Goal: Transaction & Acquisition: Book appointment/travel/reservation

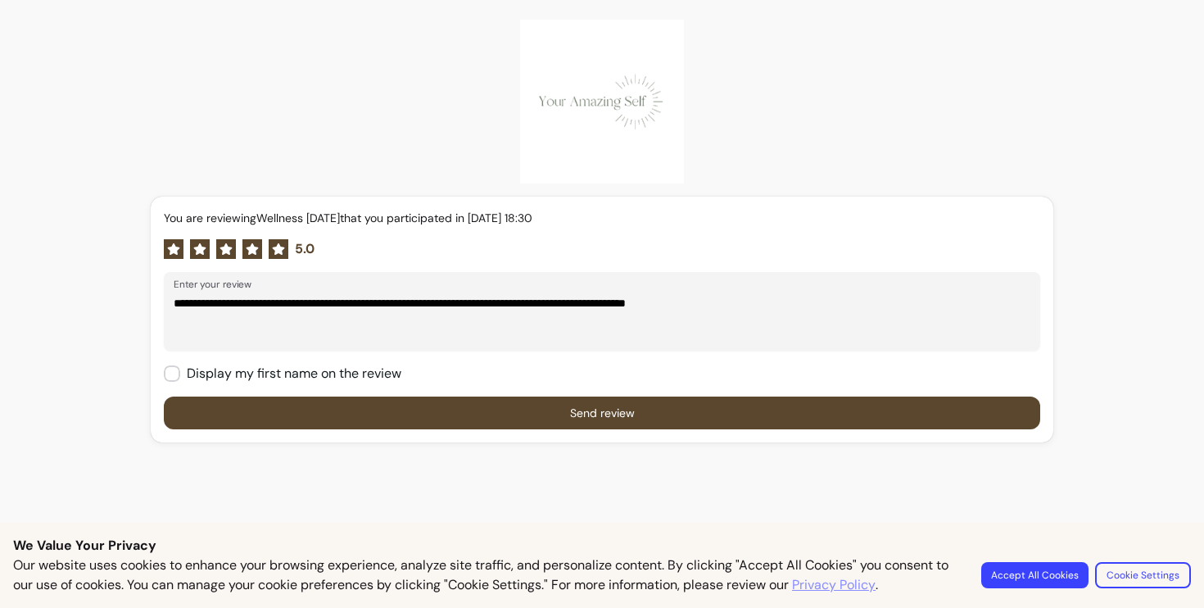
type textarea "**********"
click at [514, 416] on button "Send review" at bounding box center [602, 413] width 850 height 32
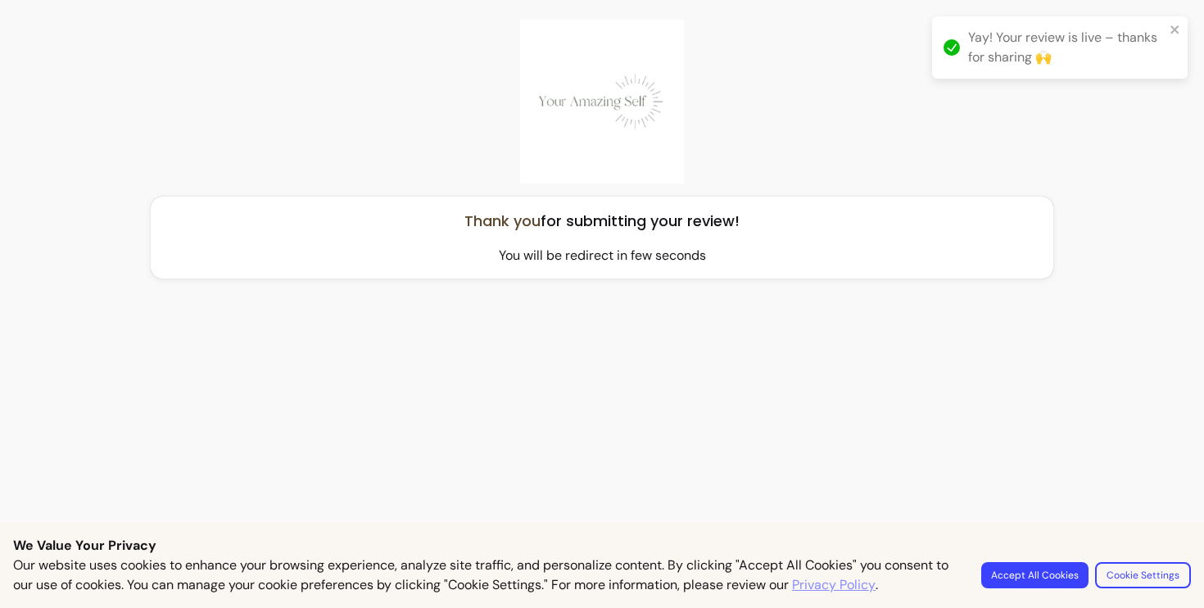
click at [610, 137] on img at bounding box center [602, 102] width 164 height 164
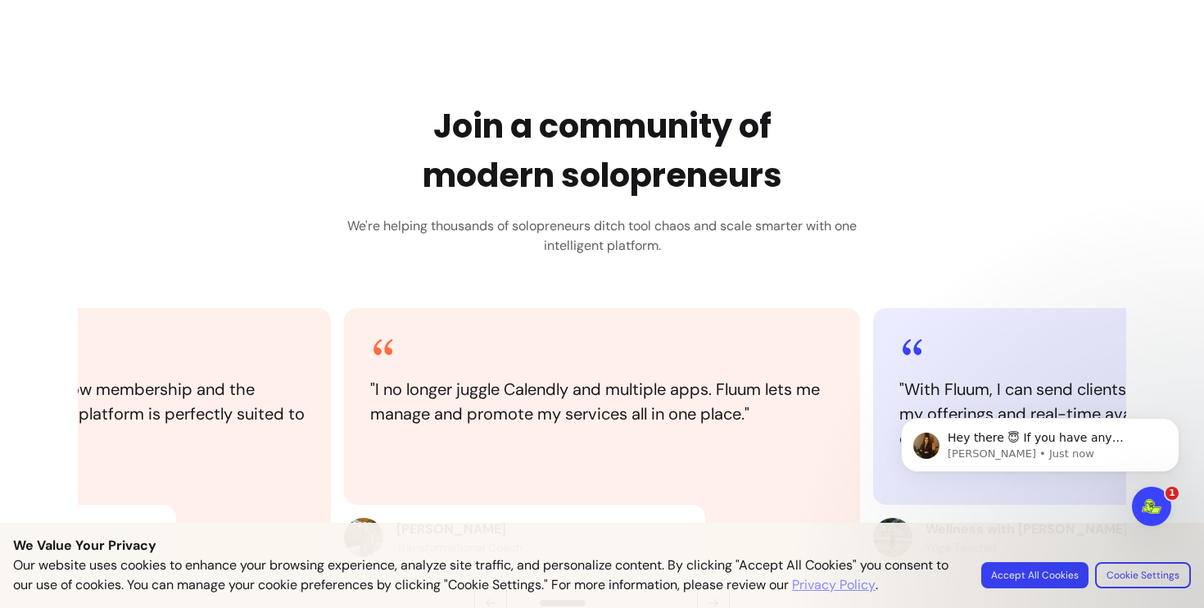
scroll to position [287, 0]
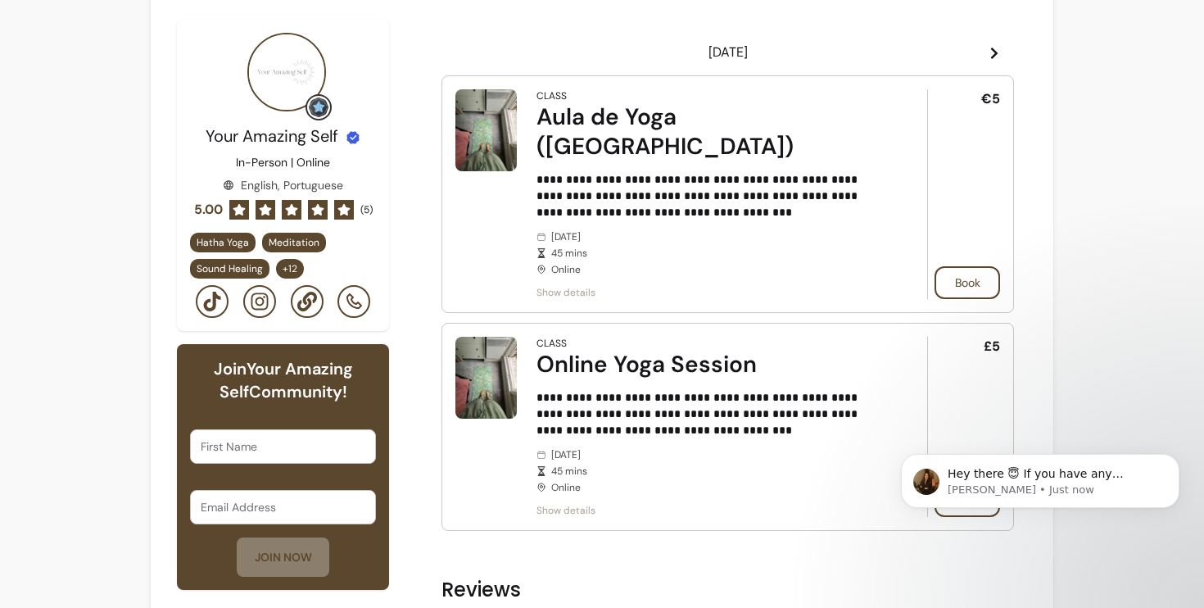
scroll to position [446, 0]
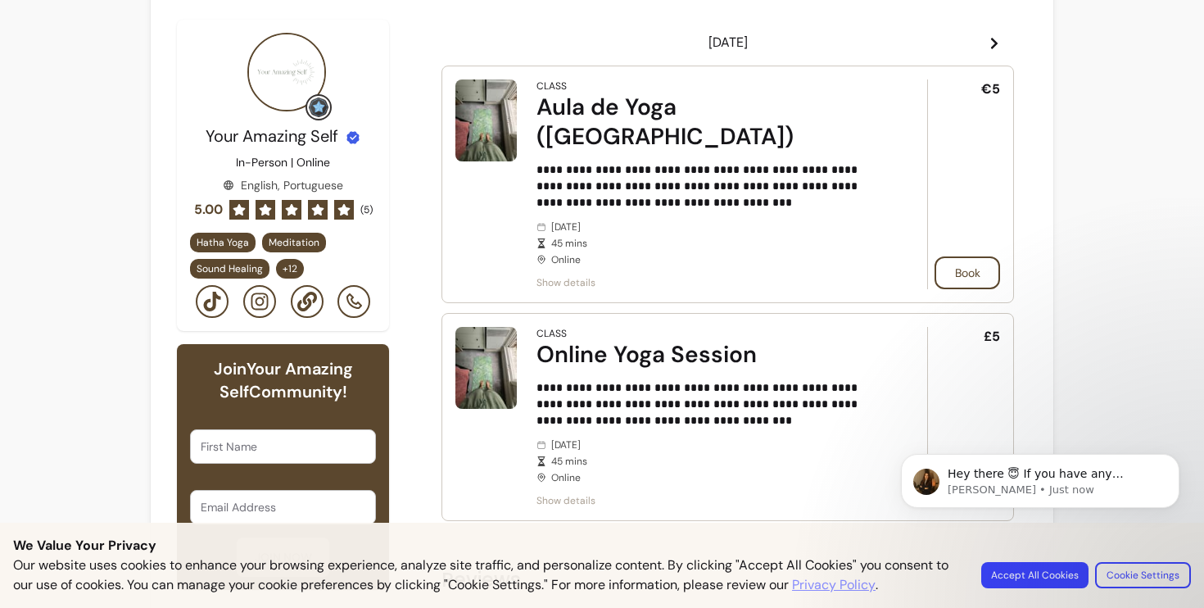
click at [1030, 573] on body "Hey there 😇 If you have any question about what you can do with Fluum, I'm here…" at bounding box center [1040, 509] width 315 height 167
click at [1041, 565] on body "Hey there 😇 If you have any question about what you can do with Fluum, I'm here…" at bounding box center [1040, 509] width 315 height 167
click at [1037, 575] on body "Hey there 😇 If you have any question about what you can do with Fluum, I'm here…" at bounding box center [1040, 509] width 315 height 167
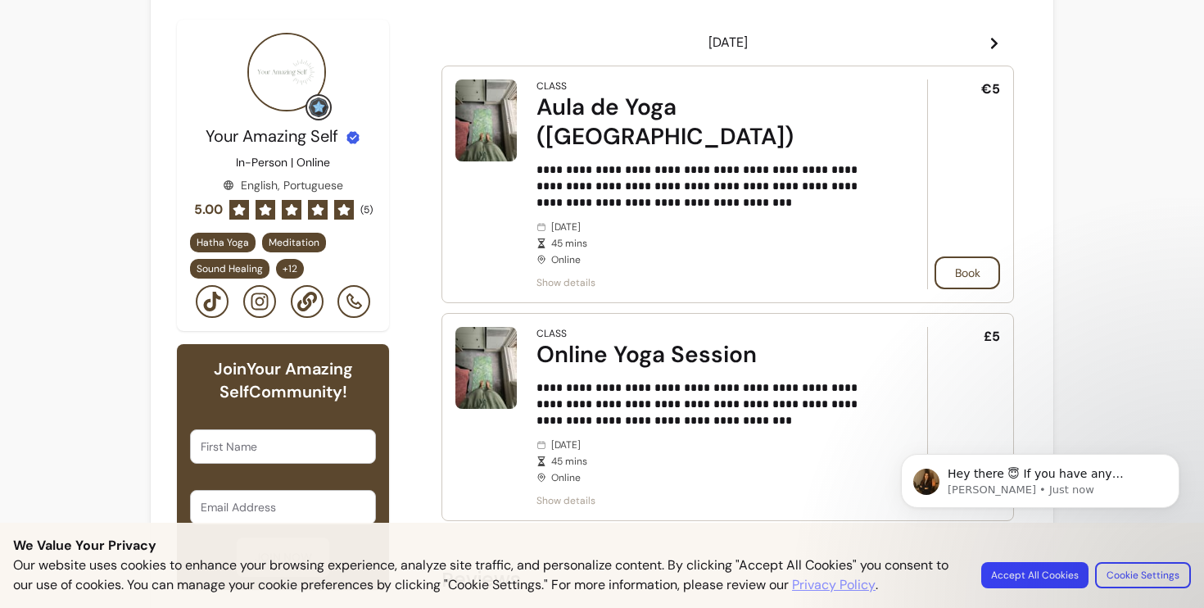
click at [1019, 573] on body "Hey there 😇 If you have any question about what you can do with Fluum, I'm here…" at bounding box center [1040, 509] width 315 height 167
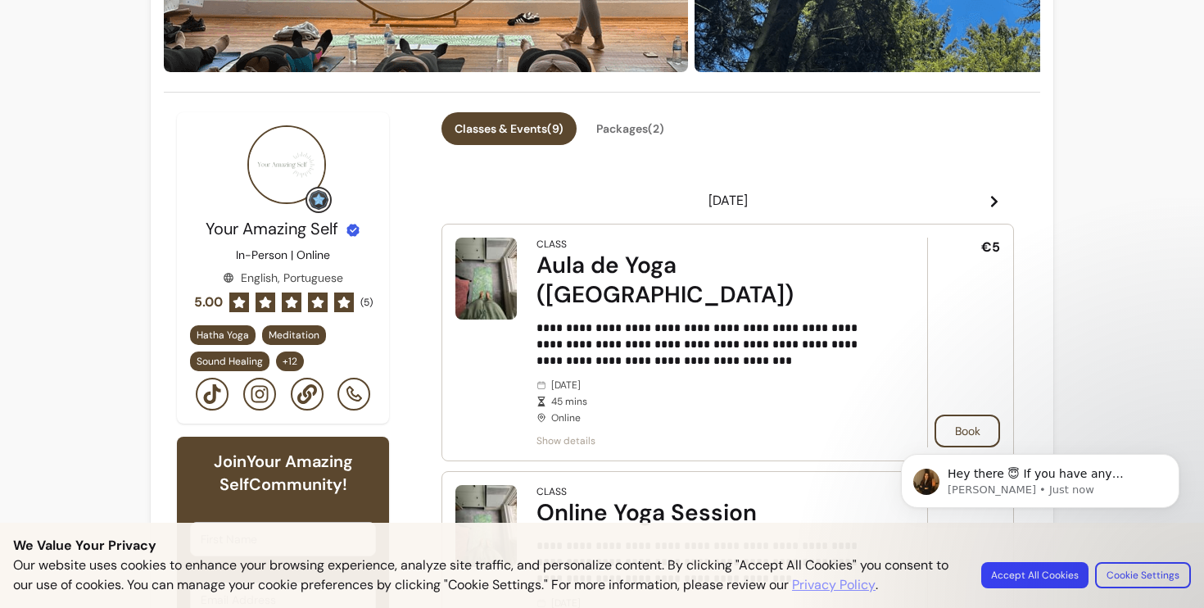
scroll to position [298, 0]
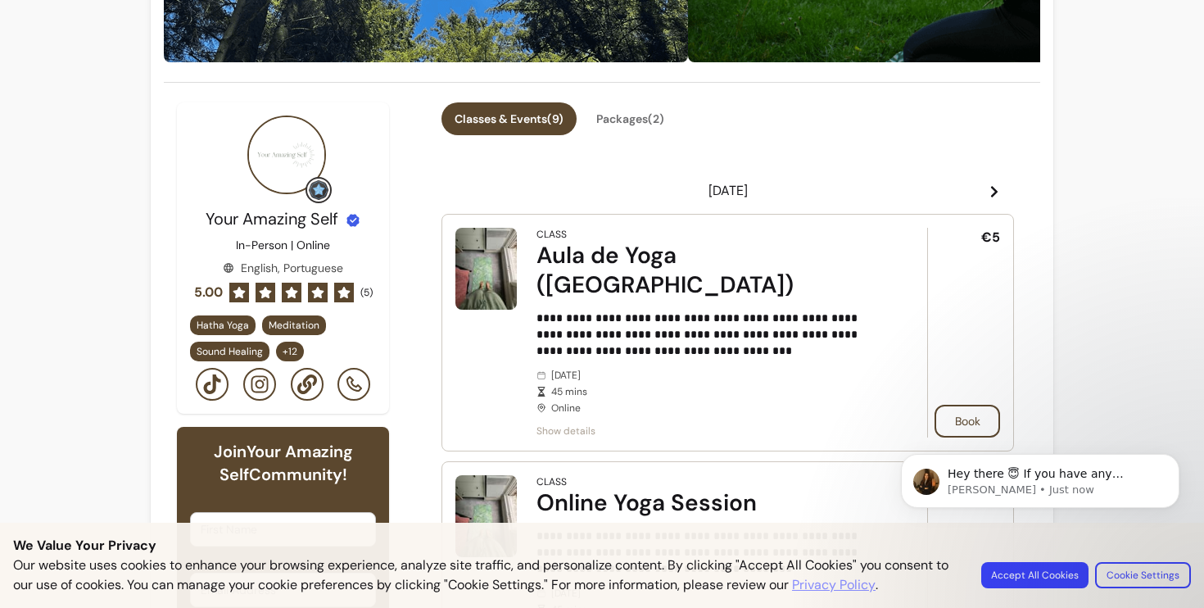
click at [994, 196] on icon at bounding box center [994, 191] width 13 height 13
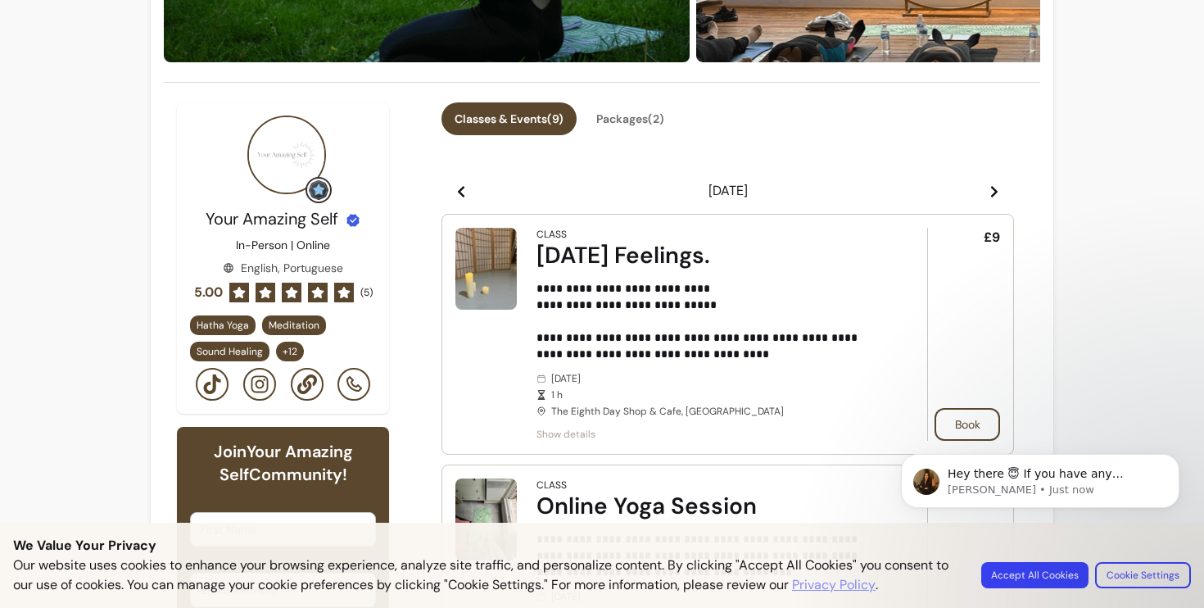
click at [994, 196] on icon at bounding box center [994, 191] width 13 height 13
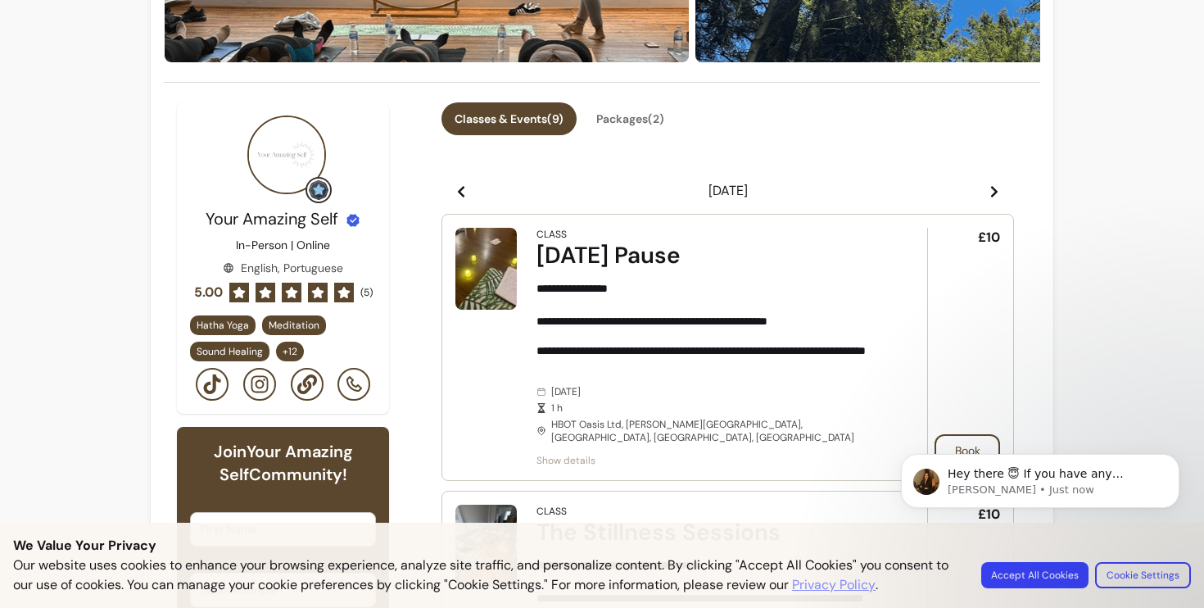
click at [461, 188] on icon at bounding box center [461, 191] width 13 height 13
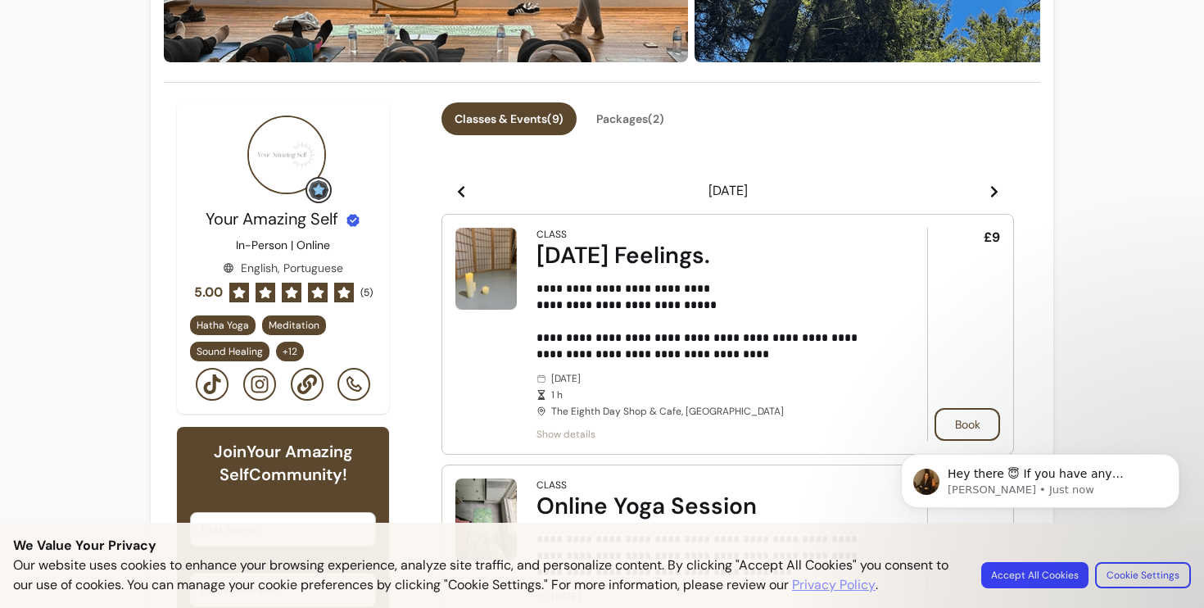
click at [993, 188] on icon at bounding box center [994, 191] width 7 height 11
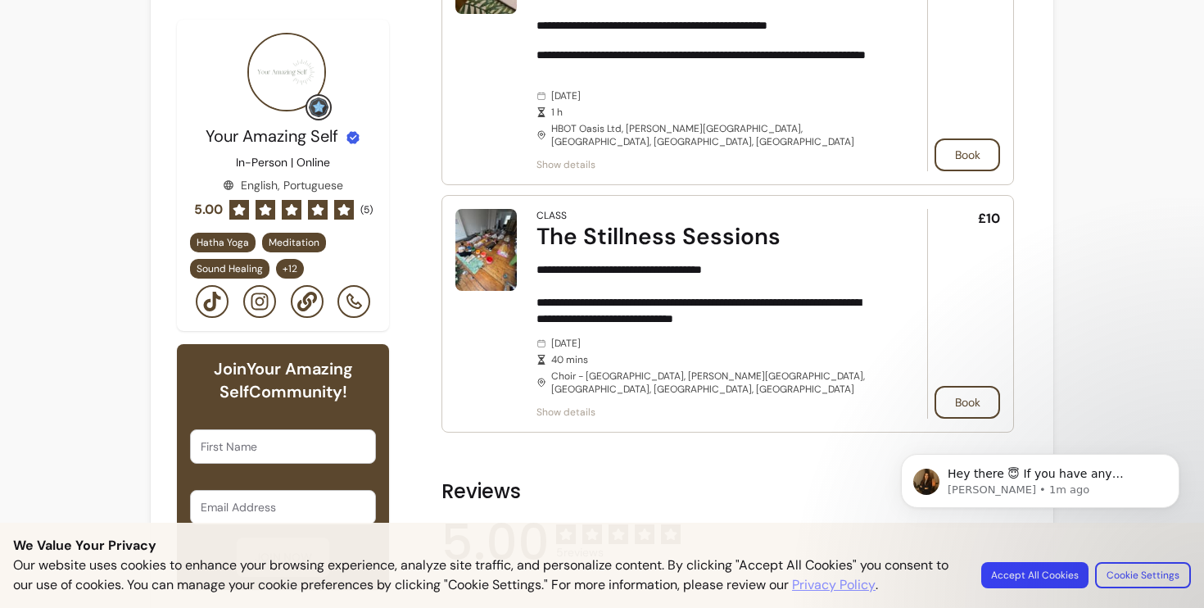
scroll to position [597, 0]
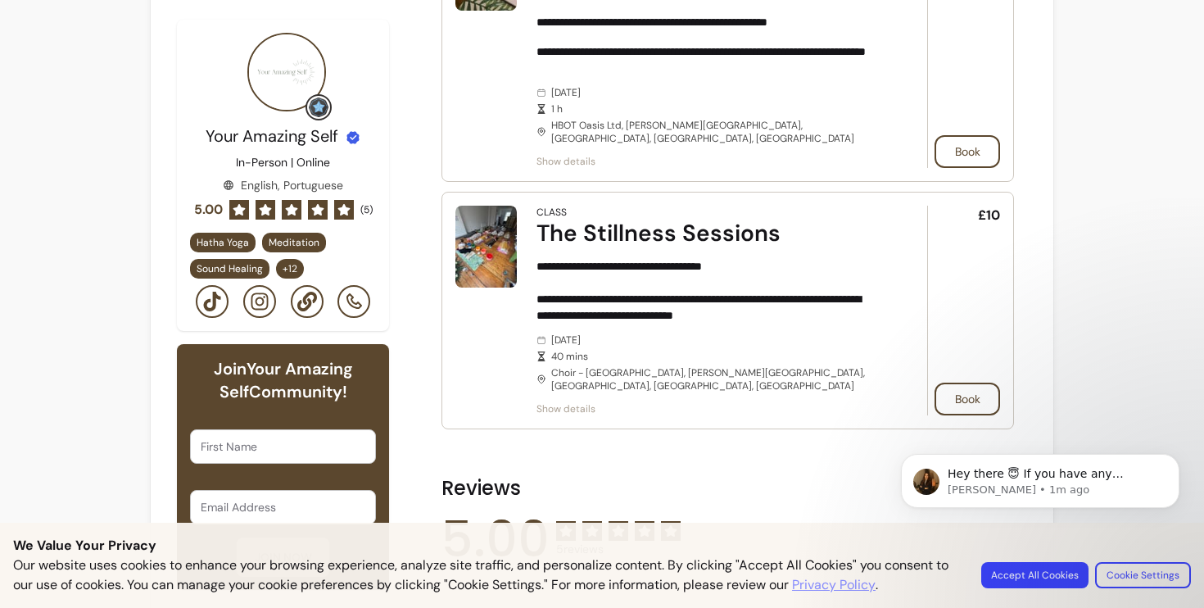
click at [577, 402] on span "Show details" at bounding box center [708, 408] width 345 height 13
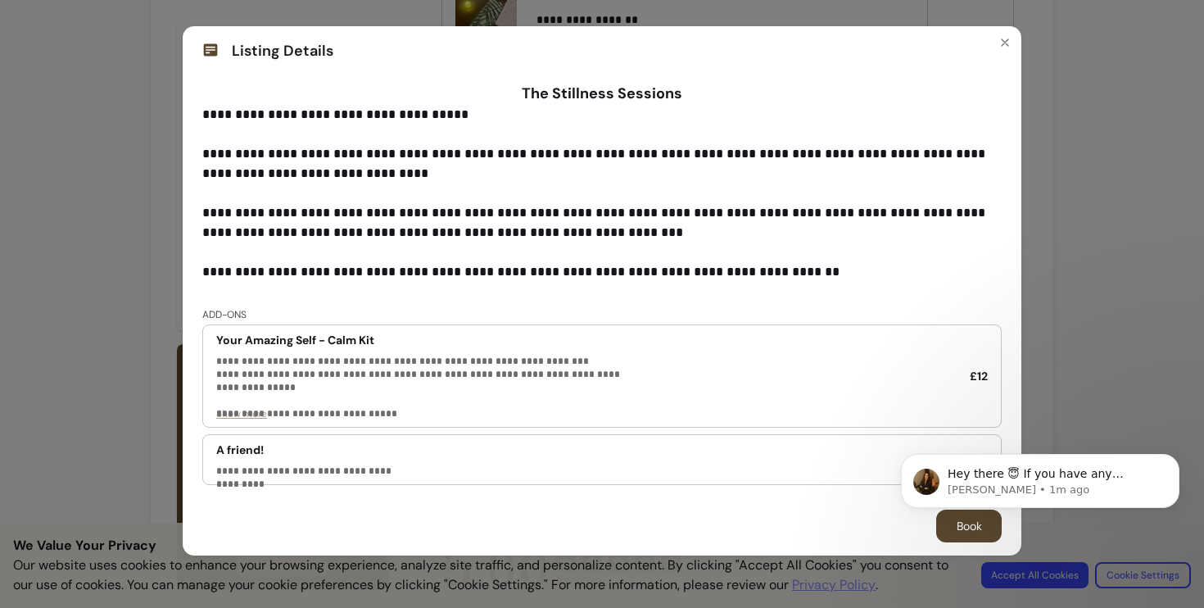
scroll to position [0, 0]
click at [1012, 37] on button "Close" at bounding box center [1005, 42] width 26 height 26
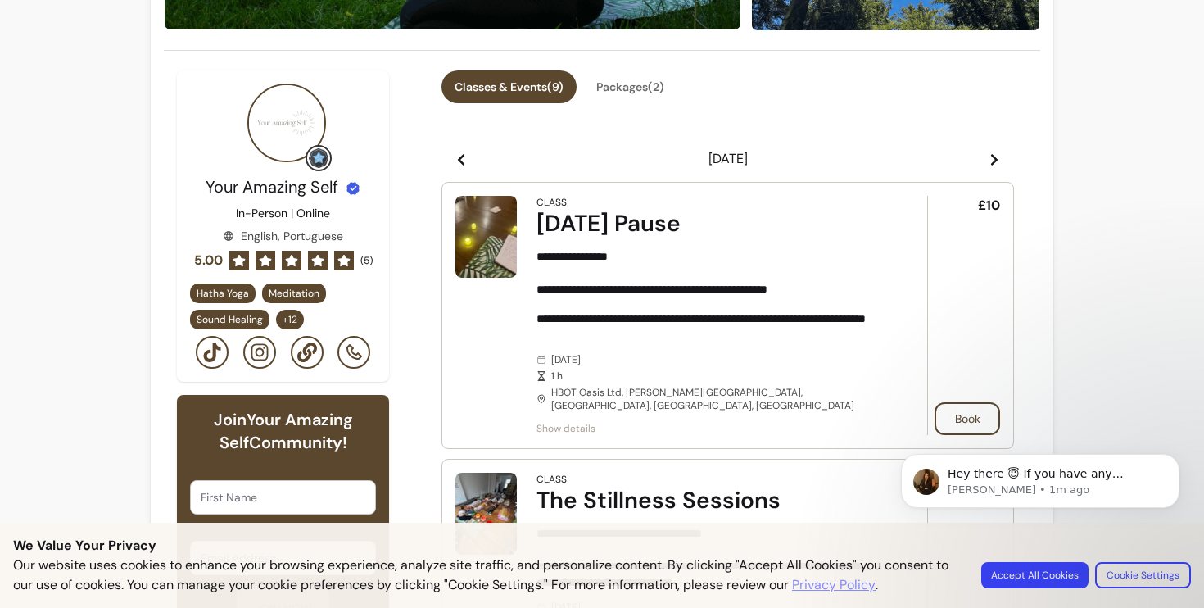
scroll to position [301, 0]
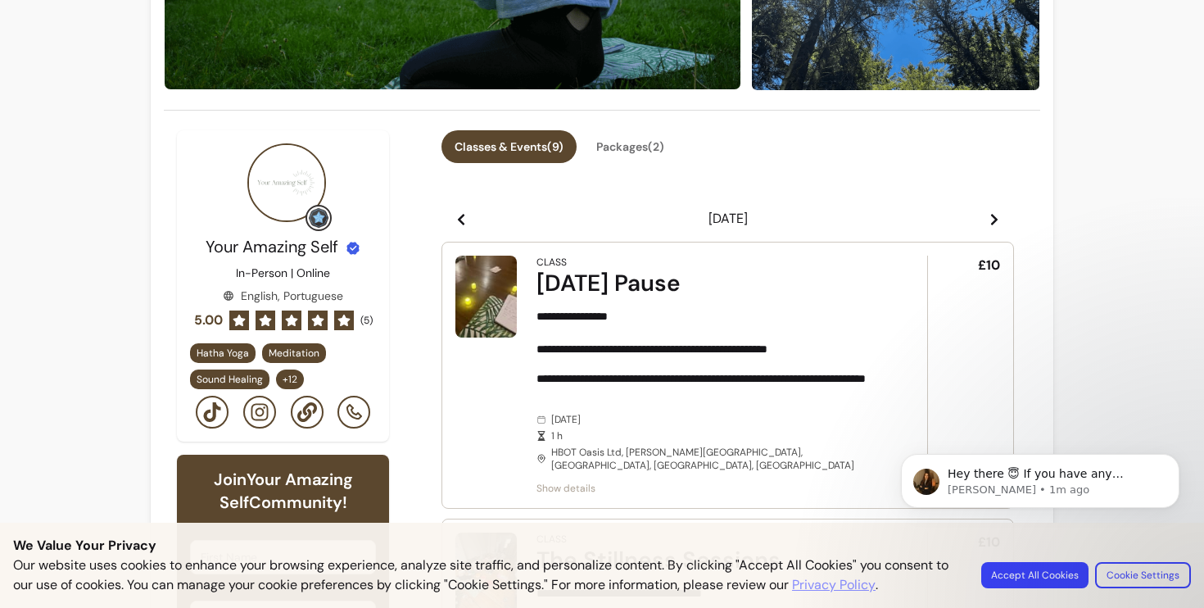
click at [998, 223] on icon at bounding box center [994, 219] width 13 height 13
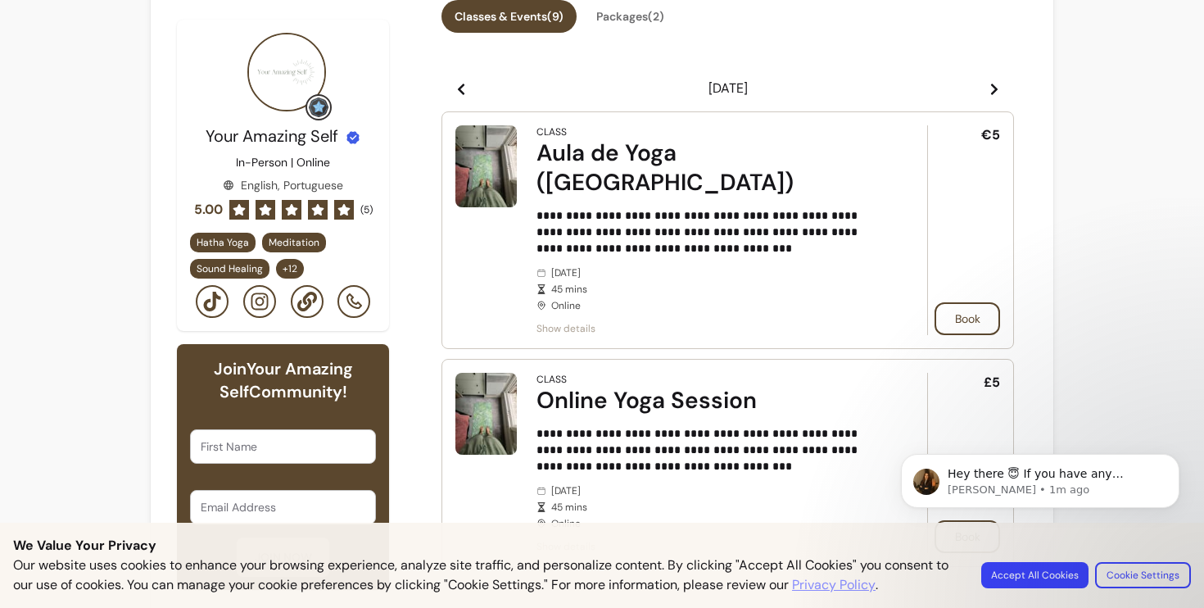
scroll to position [428, 0]
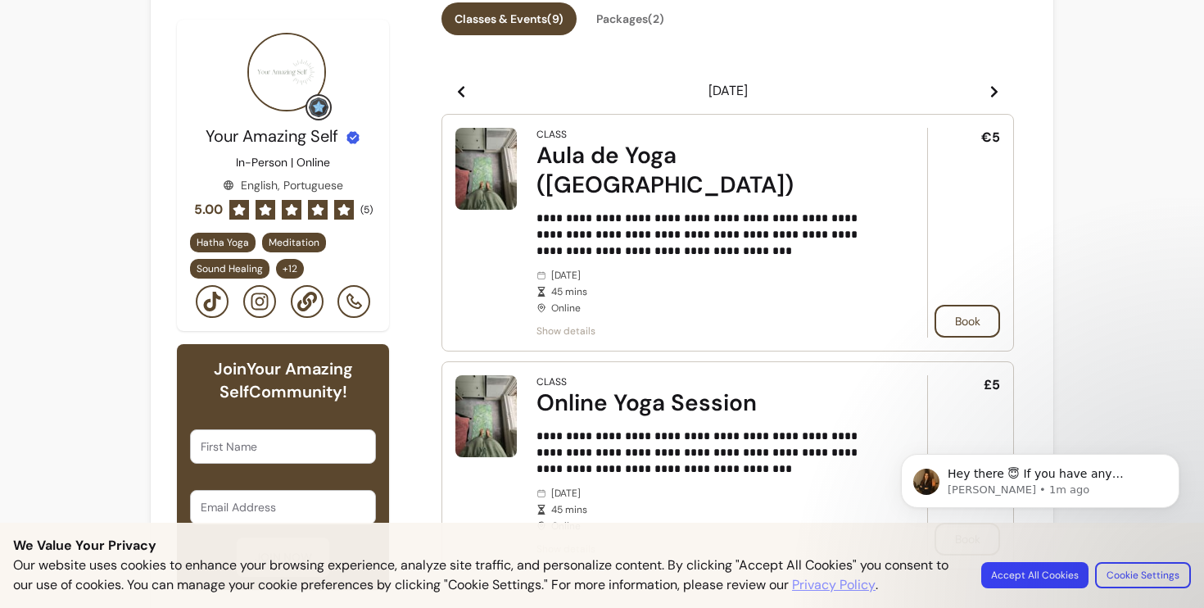
click at [990, 96] on icon at bounding box center [994, 91] width 13 height 13
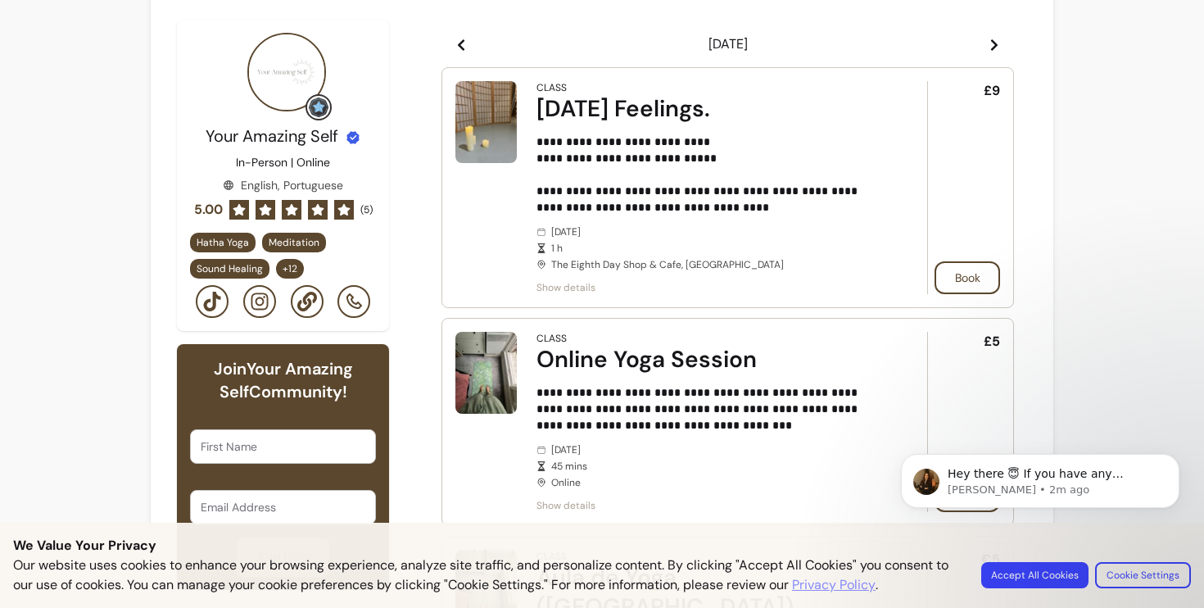
scroll to position [456, 0]
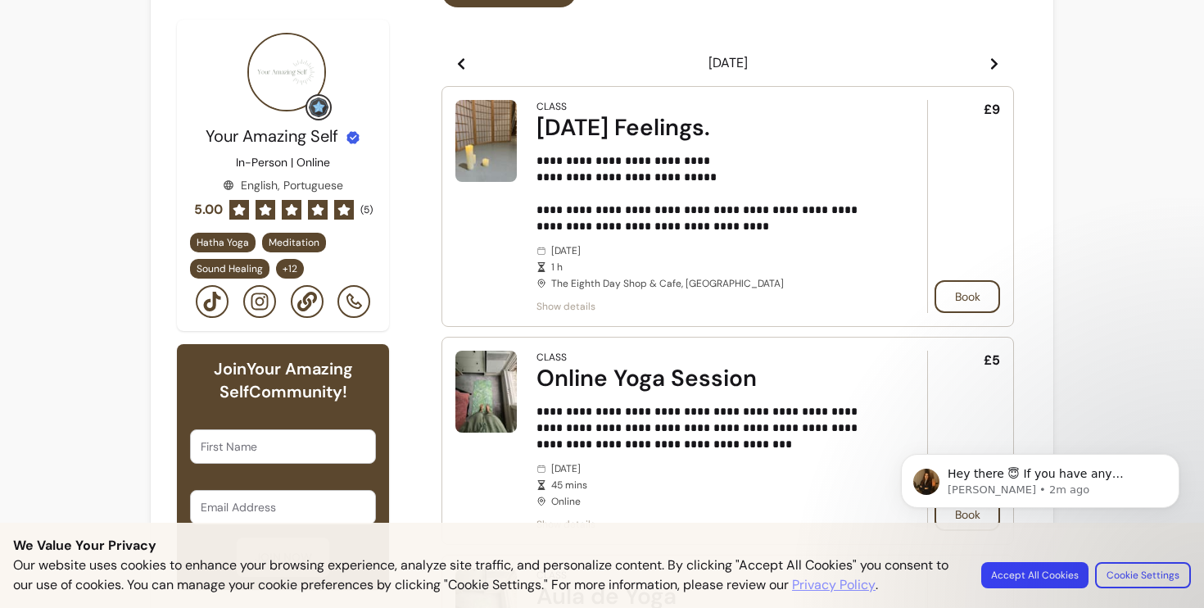
click at [994, 68] on icon at bounding box center [994, 63] width 7 height 11
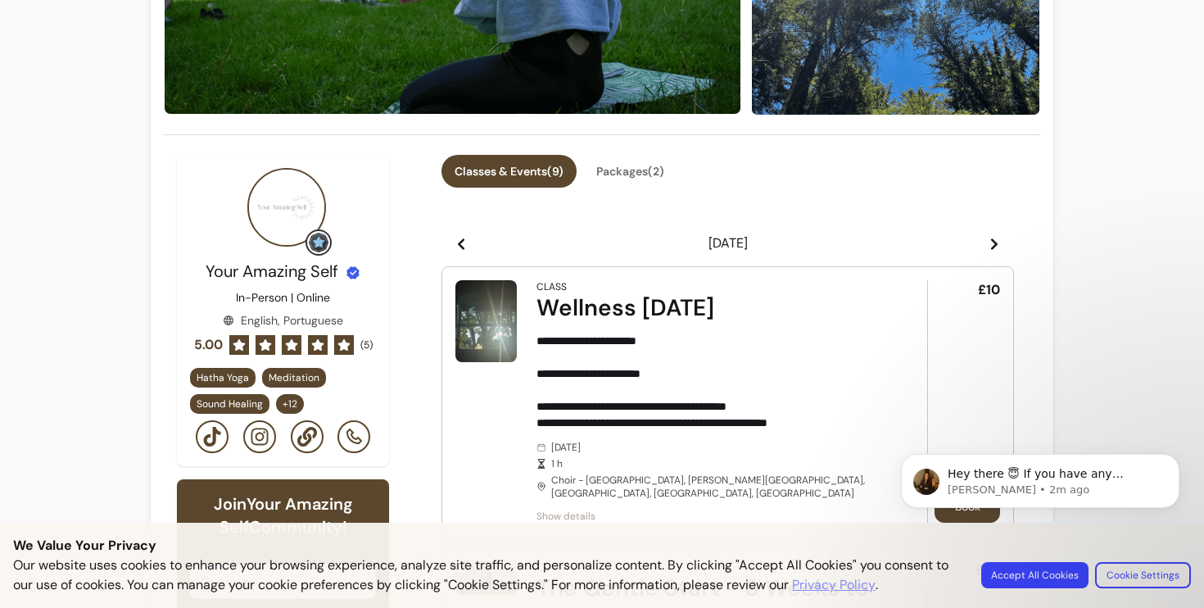
scroll to position [301, 0]
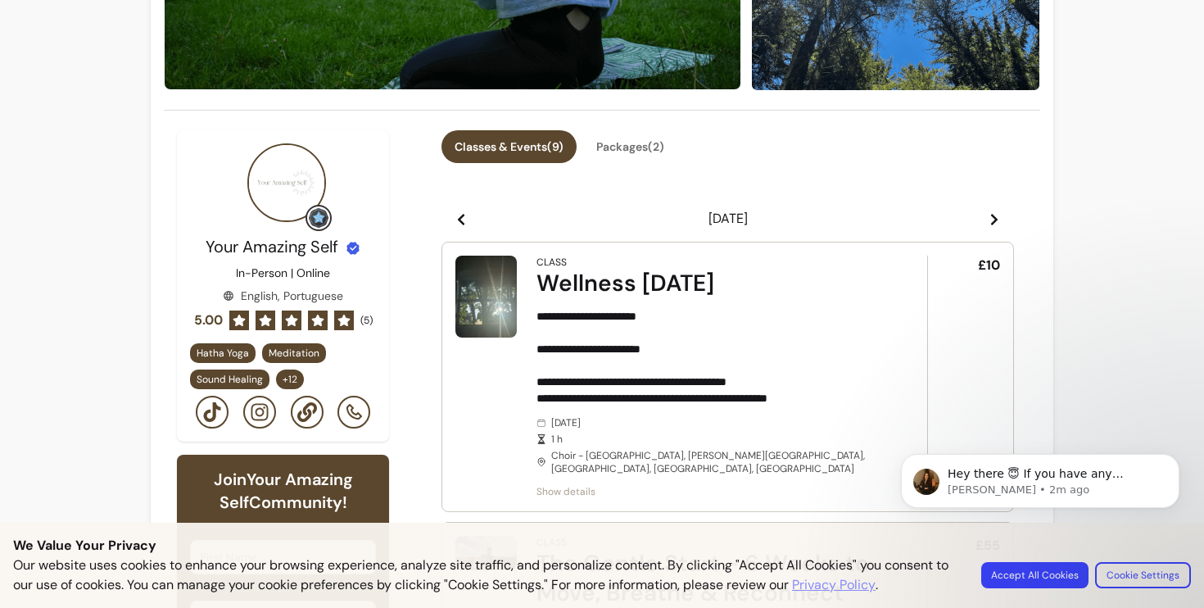
click at [461, 226] on span at bounding box center [461, 219] width 13 height 20
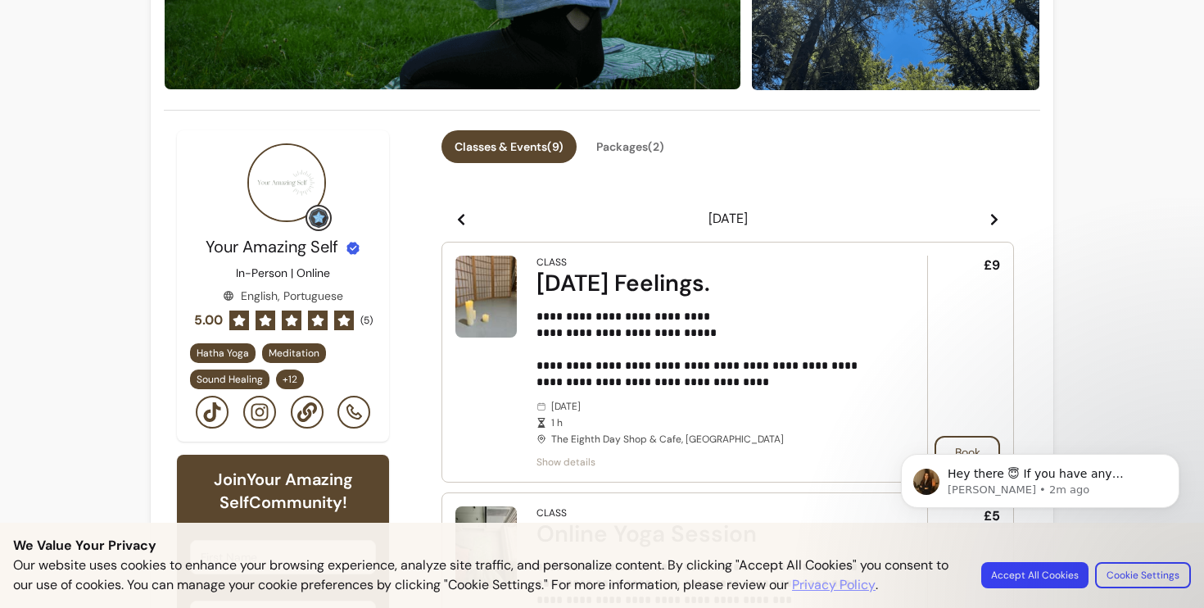
click at [461, 226] on span at bounding box center [461, 219] width 13 height 20
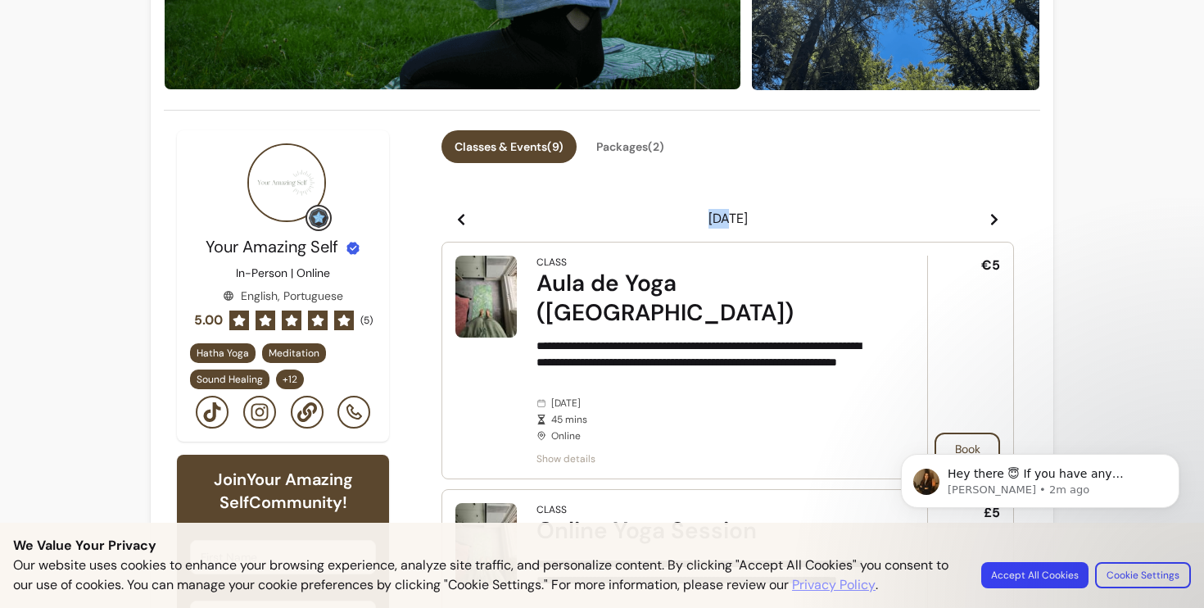
click at [461, 226] on span at bounding box center [461, 219] width 13 height 20
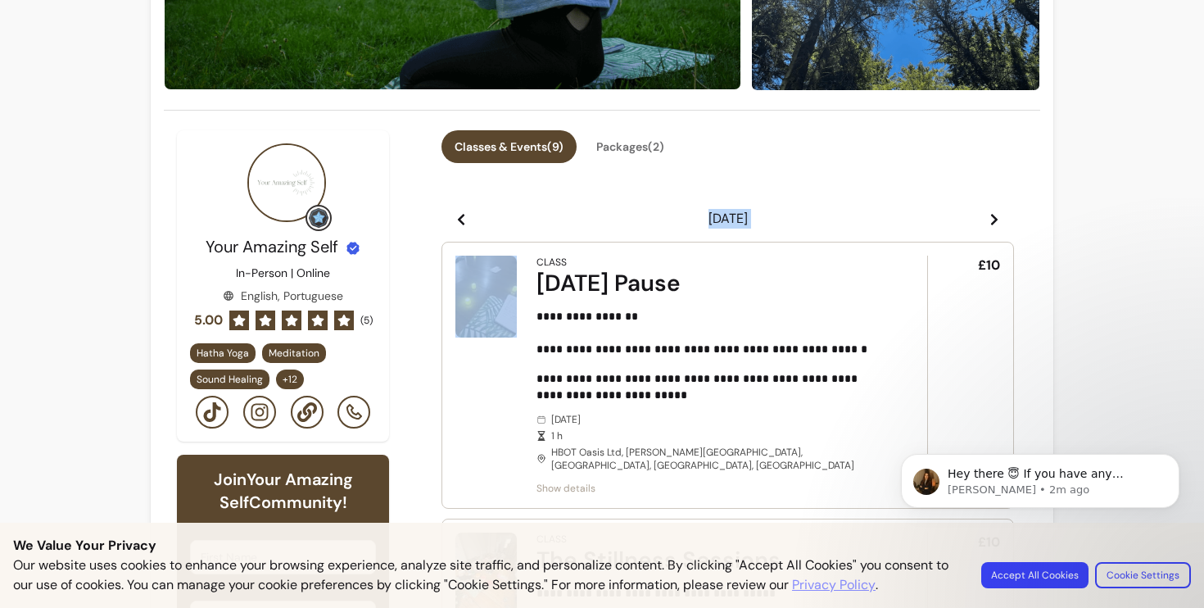
click at [461, 226] on span at bounding box center [461, 219] width 13 height 20
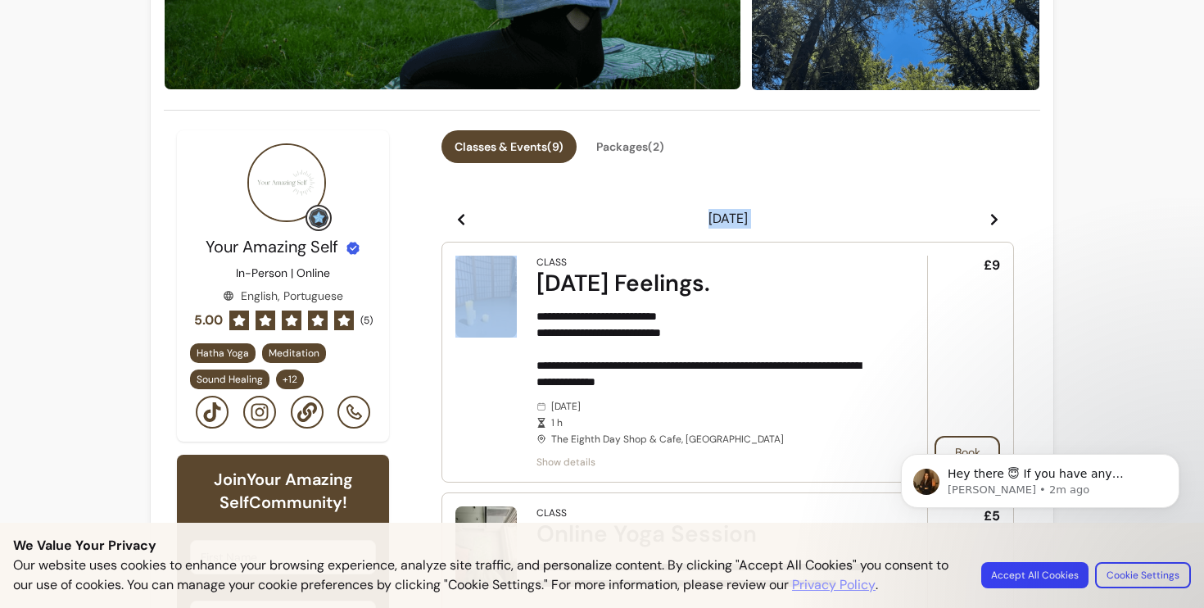
click at [461, 226] on span at bounding box center [461, 219] width 13 height 20
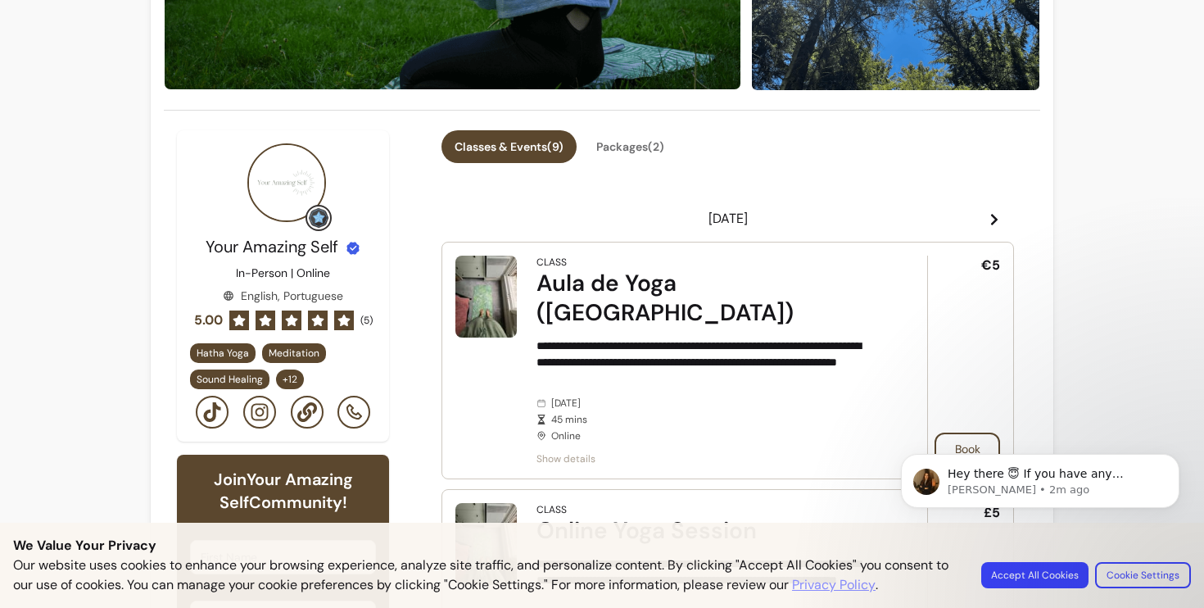
click at [687, 337] on p "**********" at bounding box center [708, 361] width 345 height 49
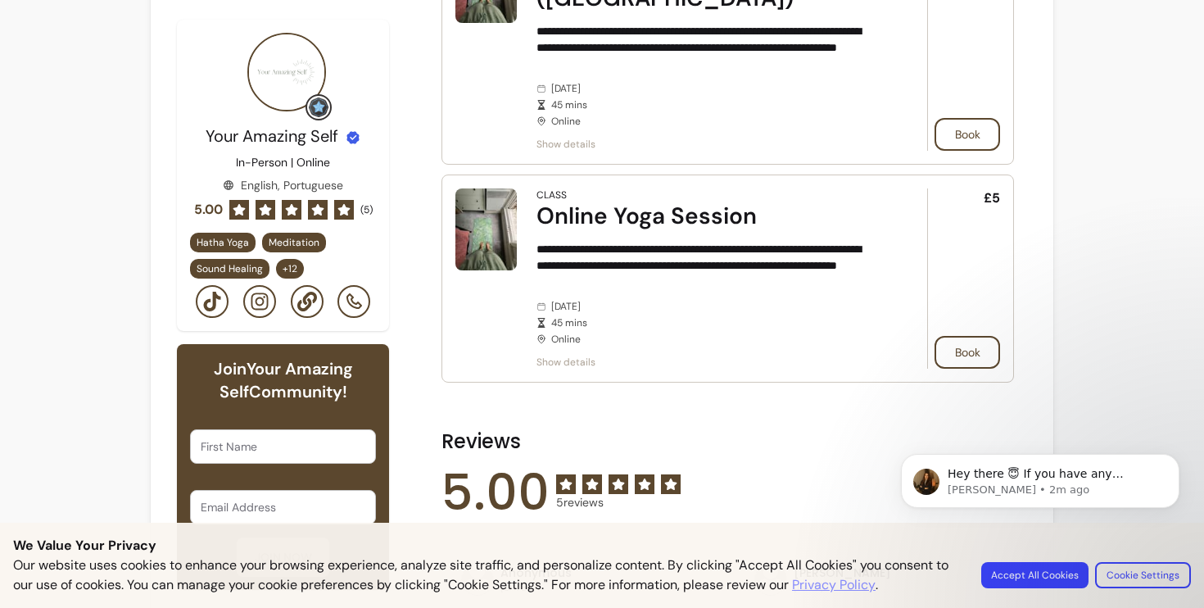
scroll to position [628, 0]
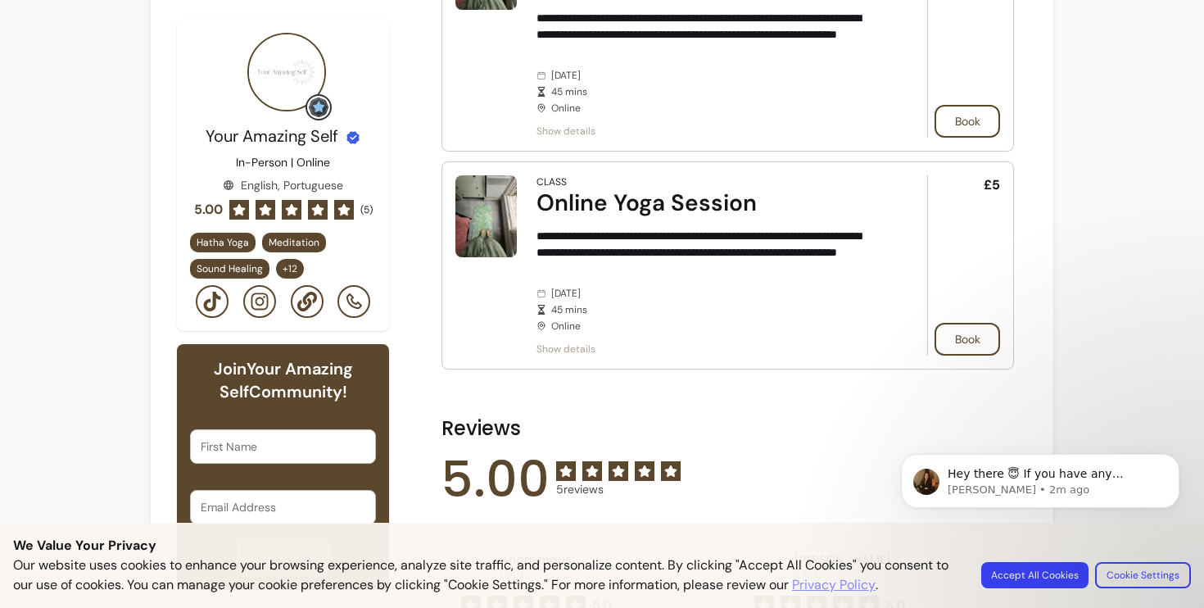
click at [589, 342] on span "Show details" at bounding box center [708, 348] width 345 height 13
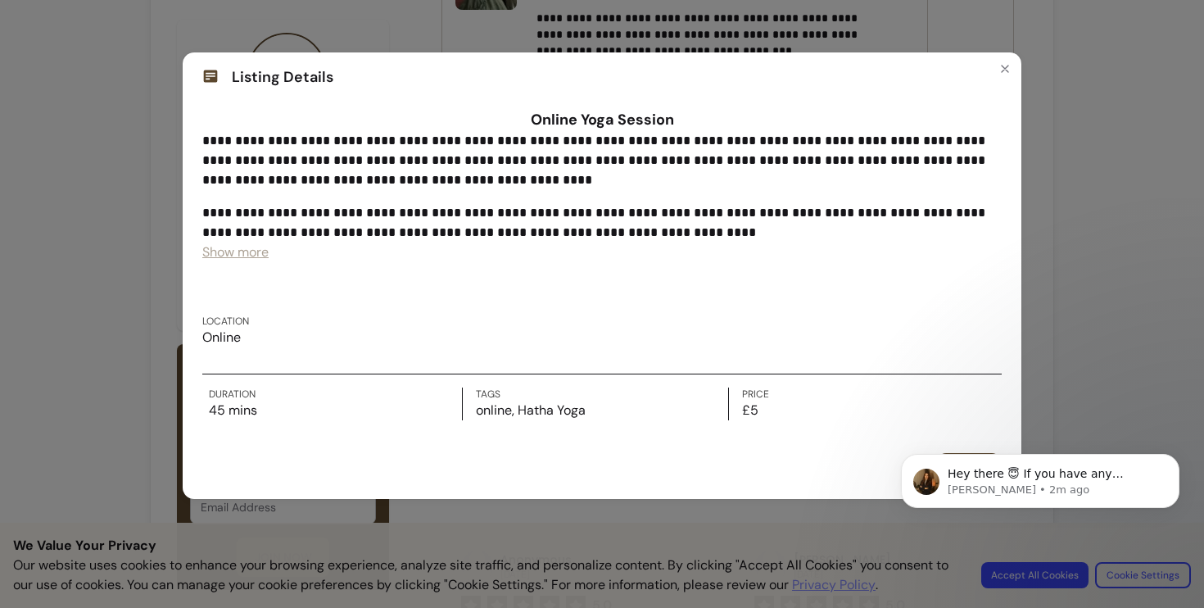
click at [264, 252] on span "Show more" at bounding box center [235, 251] width 66 height 17
click at [1006, 74] on icon "Close" at bounding box center [1004, 68] width 13 height 13
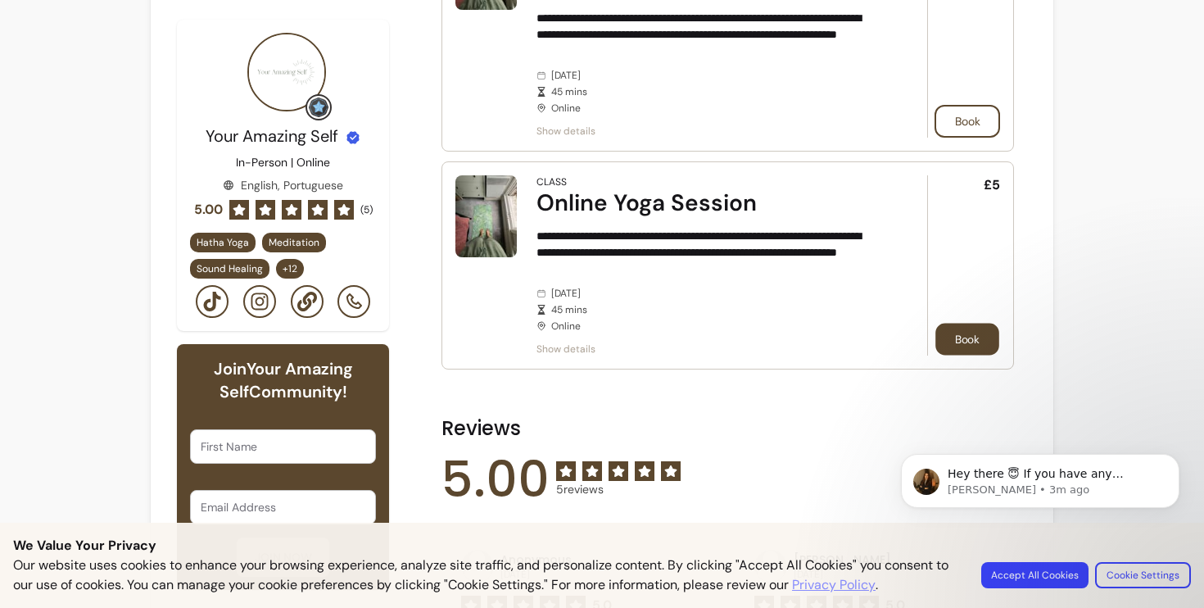
click at [976, 323] on button "Book" at bounding box center [967, 339] width 64 height 32
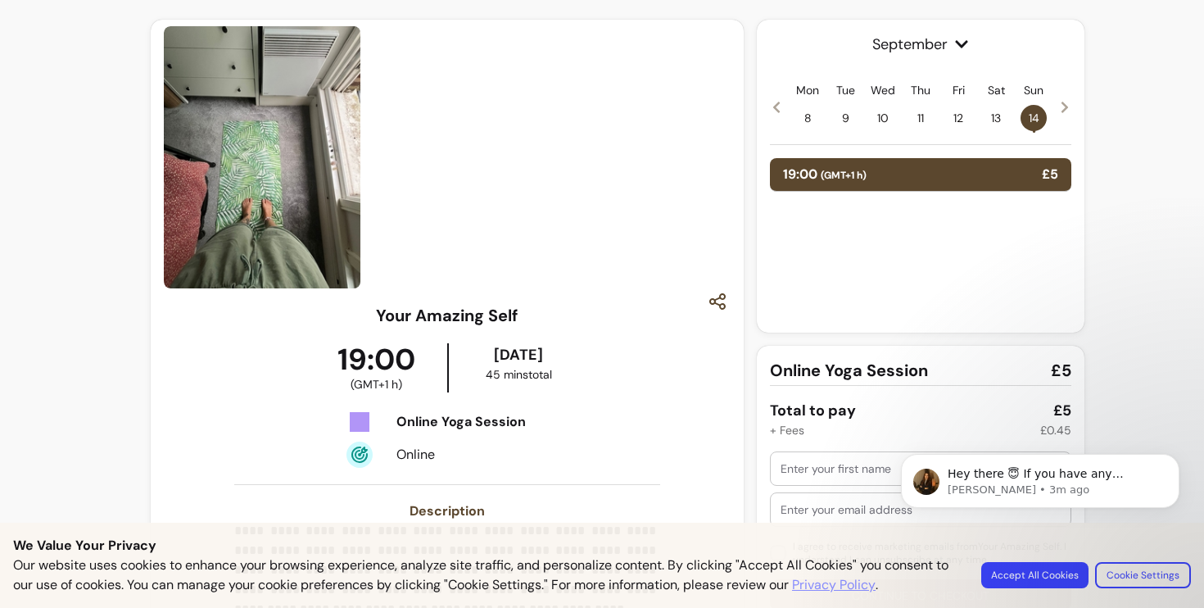
click at [831, 480] on div at bounding box center [921, 468] width 280 height 33
click at [1016, 569] on body "Hey there 😇 If you have any question about what you can do with Fluum, I'm here…" at bounding box center [1040, 509] width 315 height 167
click at [1128, 571] on body "Hey there 😇 If you have any question about what you can do with Fluum, I'm here…" at bounding box center [1040, 509] width 315 height 167
click at [1178, 459] on icon "Dismiss notification" at bounding box center [1174, 458] width 9 height 9
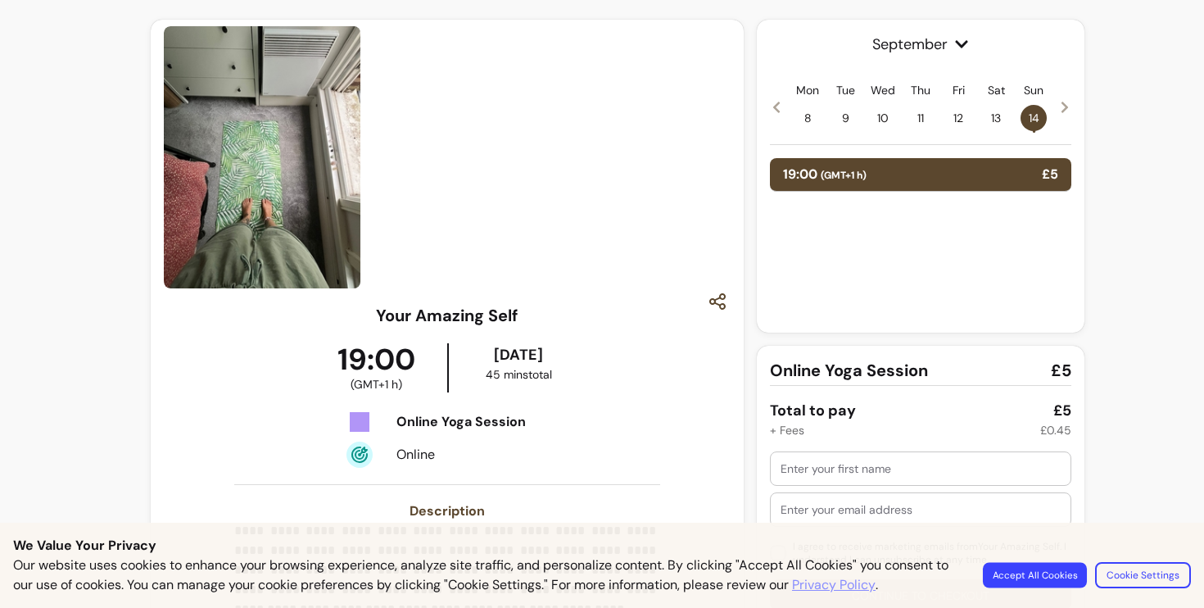
click at [1043, 587] on button "Accept All Cookies" at bounding box center [1035, 574] width 104 height 25
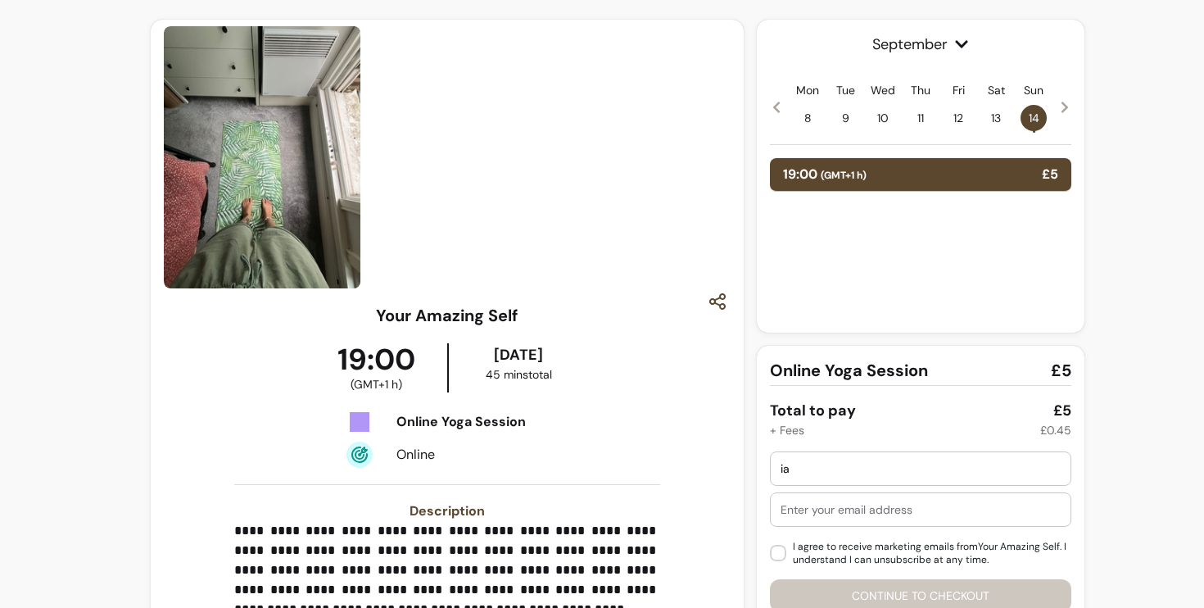
type input "i"
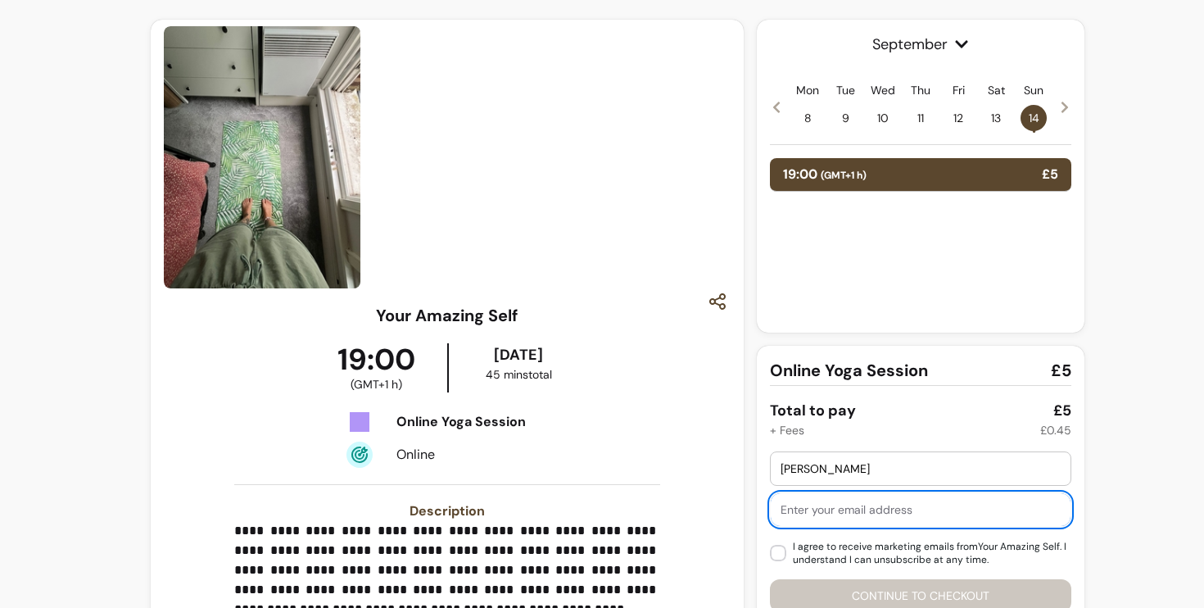
click at [956, 470] on input "Diana" at bounding box center [921, 468] width 280 height 16
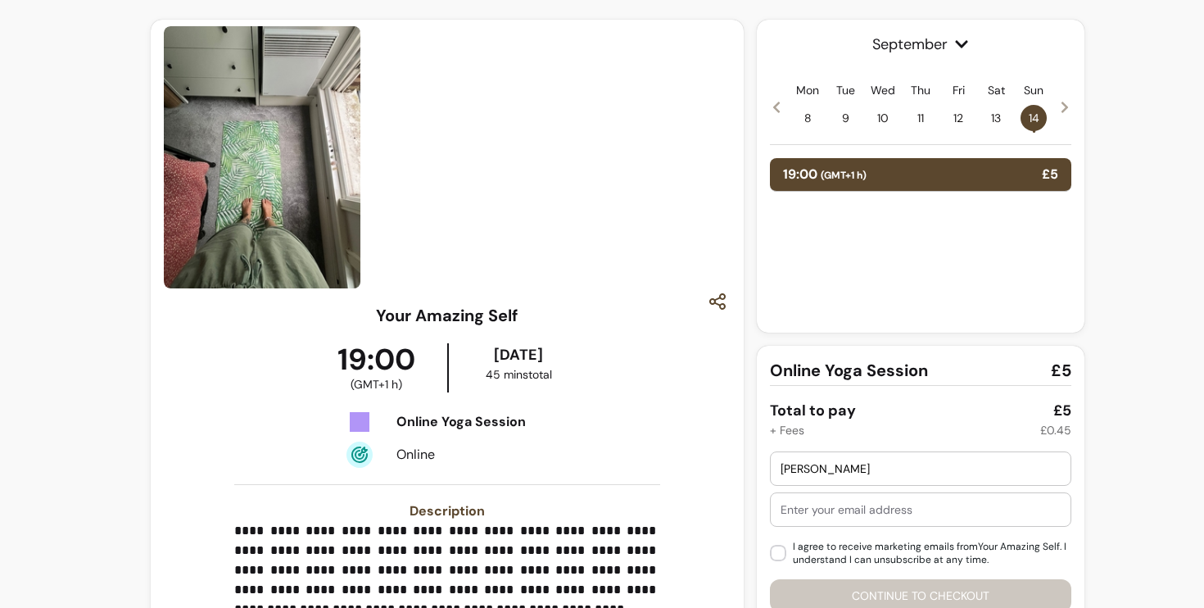
type input "Diana Cullell"
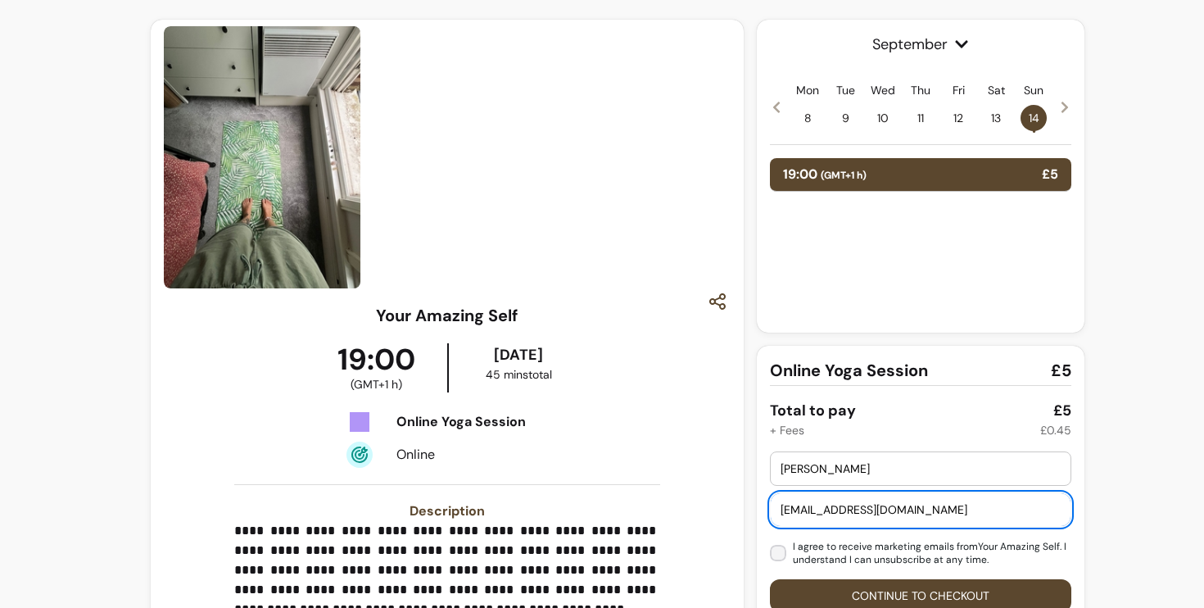
type input "dianacullell@icloud.com"
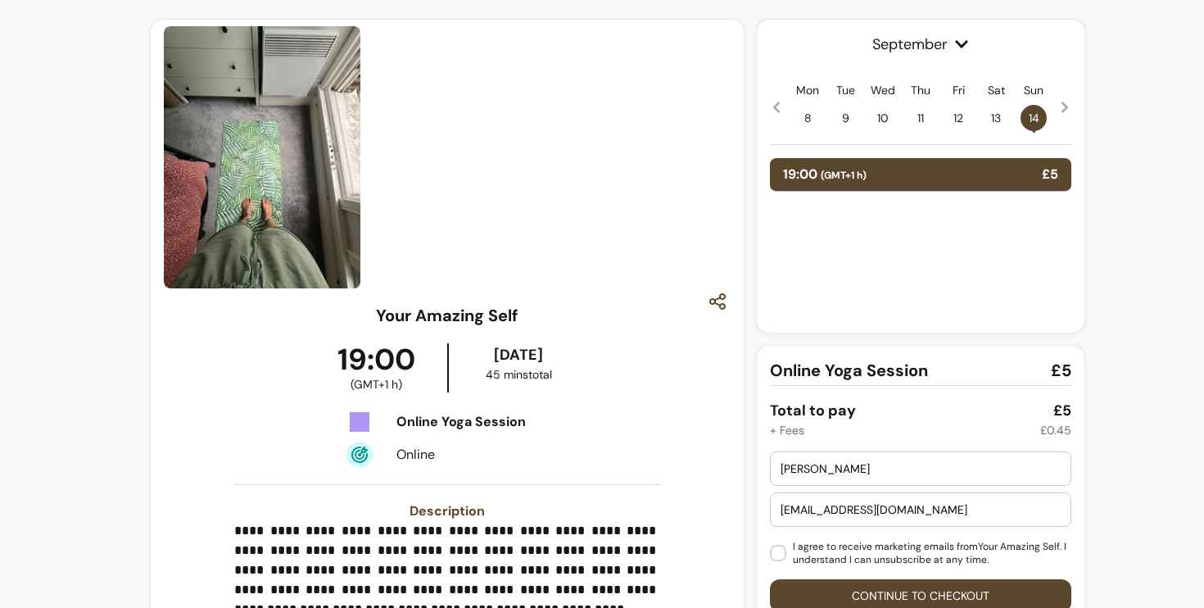
click at [917, 591] on button "Continue to checkout" at bounding box center [920, 595] width 301 height 33
